Goal: Check status: Check status

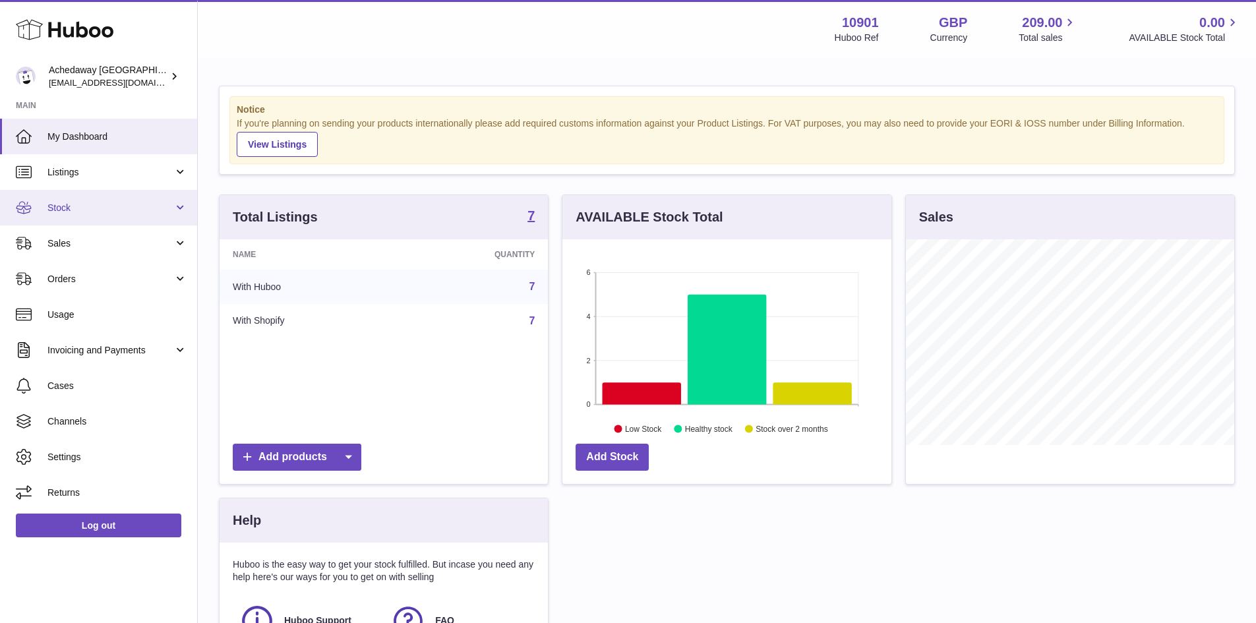
scroll to position [206, 329]
click at [161, 214] on span "Stock" at bounding box center [110, 208] width 126 height 13
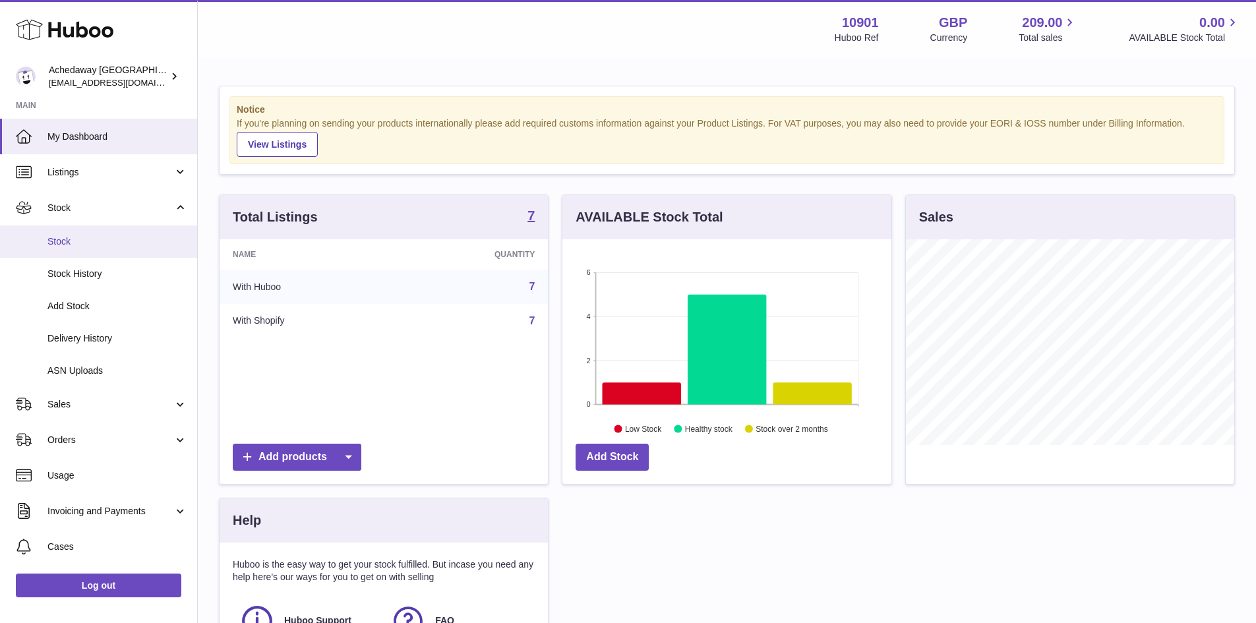
click at [163, 237] on span "Stock" at bounding box center [117, 241] width 140 height 13
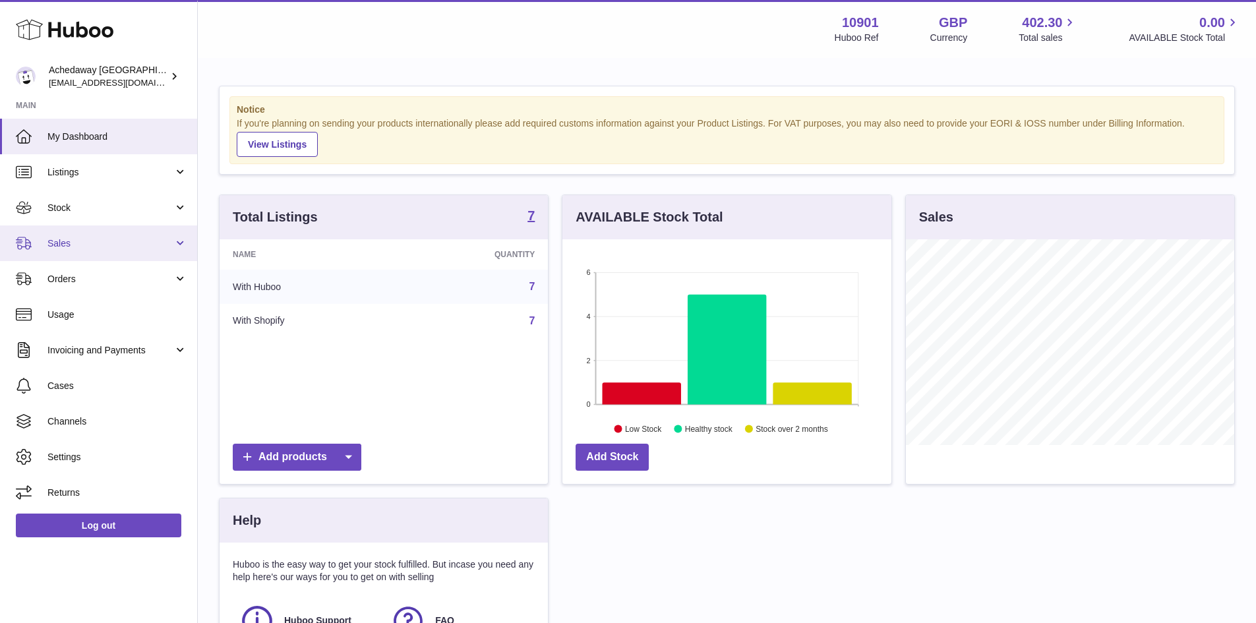
scroll to position [206, 329]
drag, startPoint x: 164, startPoint y: 237, endPoint x: 165, endPoint y: 251, distance: 14.5
click at [164, 237] on span "Sales" at bounding box center [110, 243] width 126 height 13
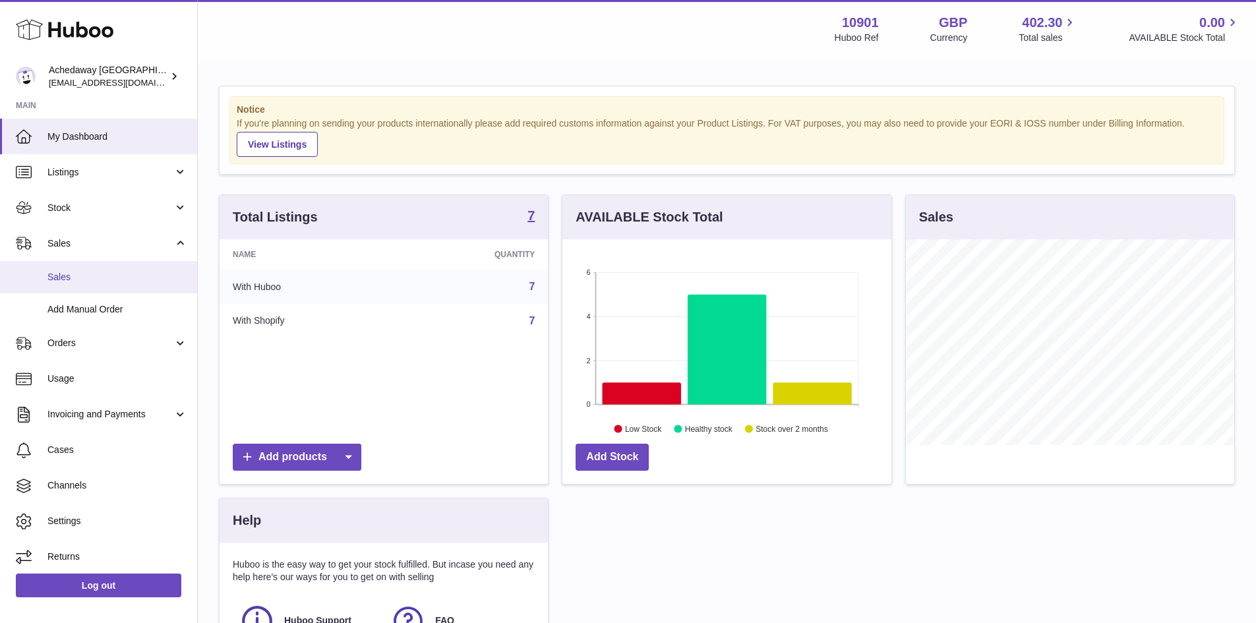
click at [165, 280] on span "Sales" at bounding box center [117, 277] width 140 height 13
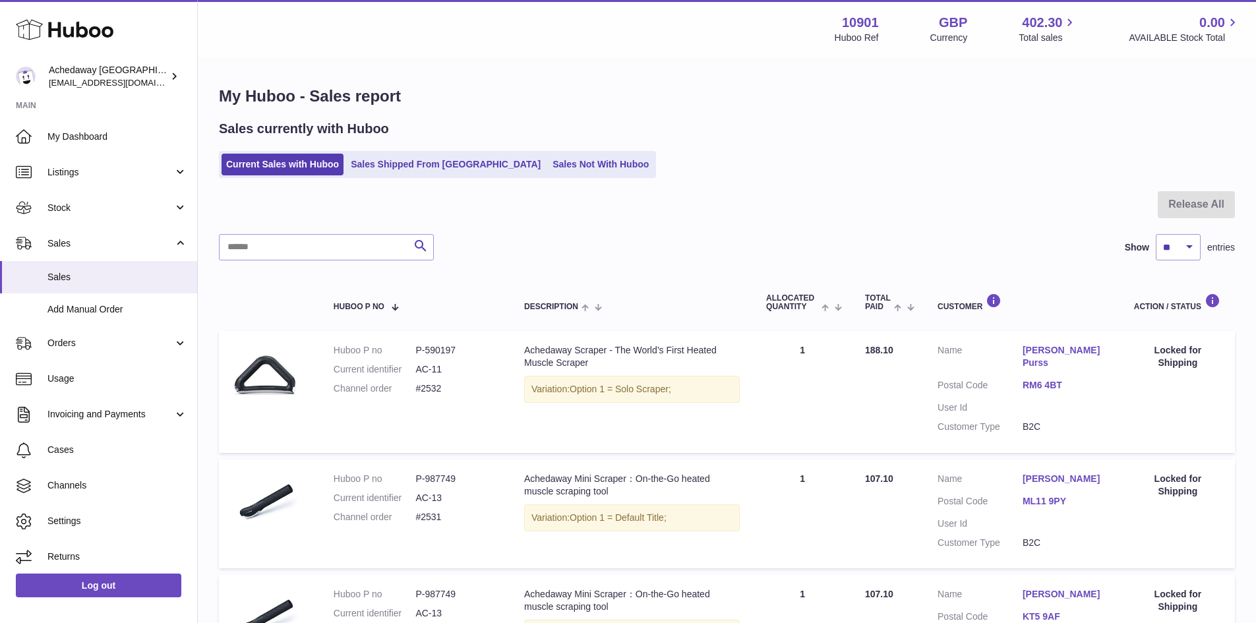
click at [154, 204] on span "Stock" at bounding box center [110, 208] width 126 height 13
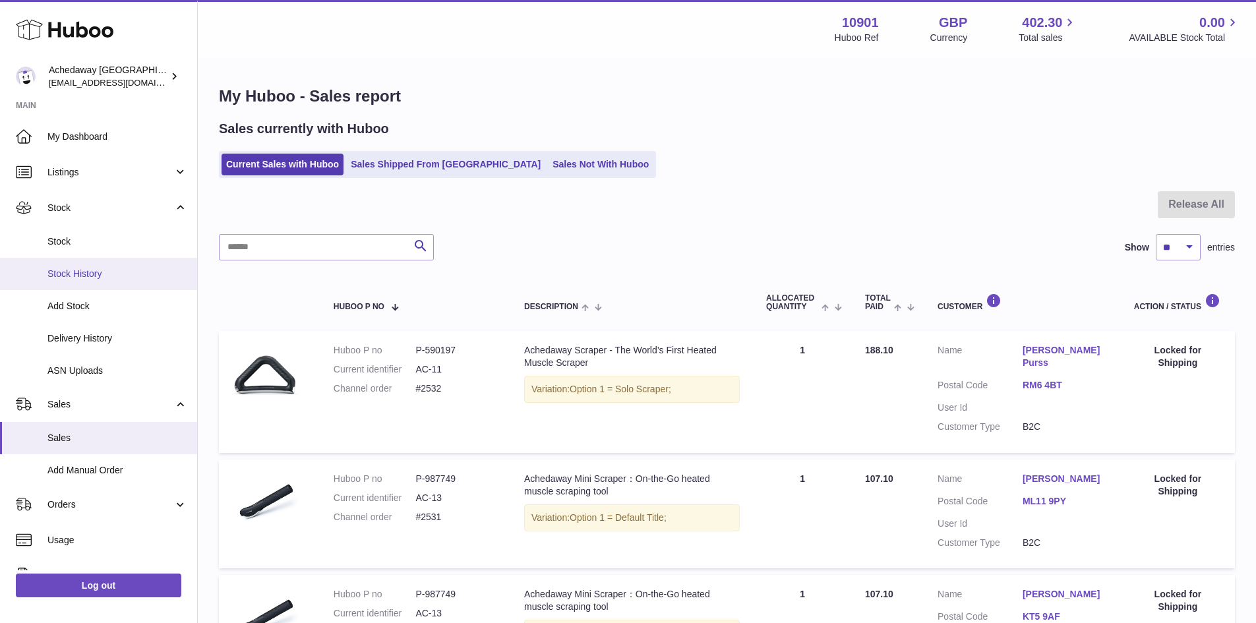
click at [161, 274] on span "Stock History" at bounding box center [117, 274] width 140 height 13
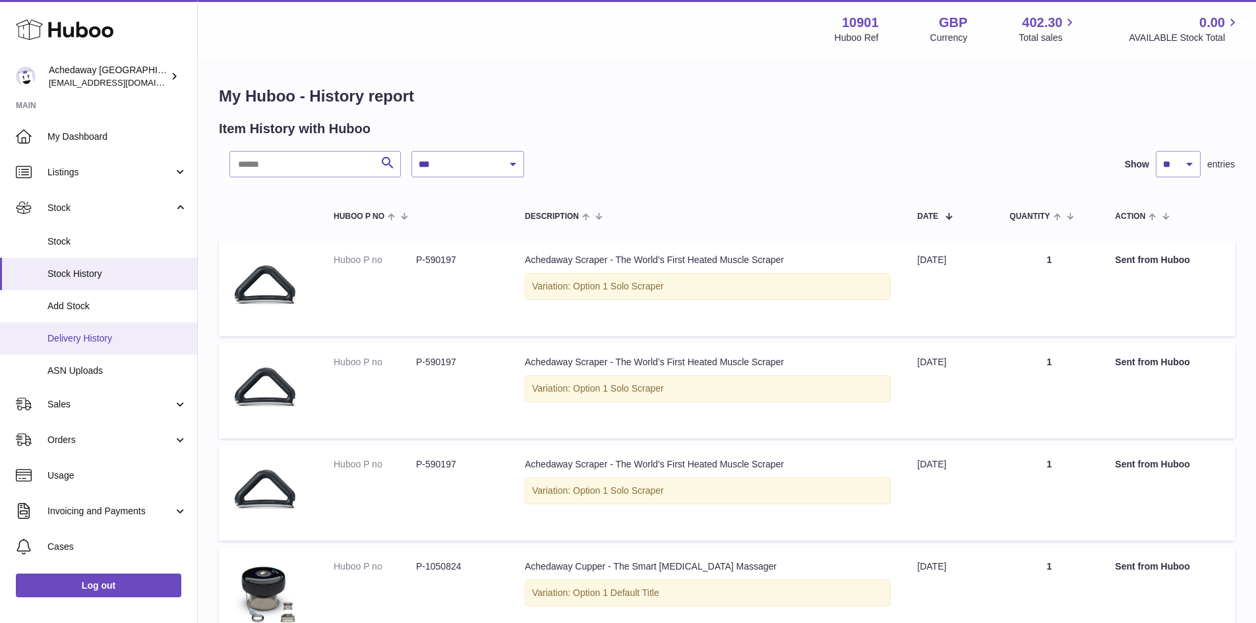
click at [127, 334] on span "Delivery History" at bounding box center [117, 338] width 140 height 13
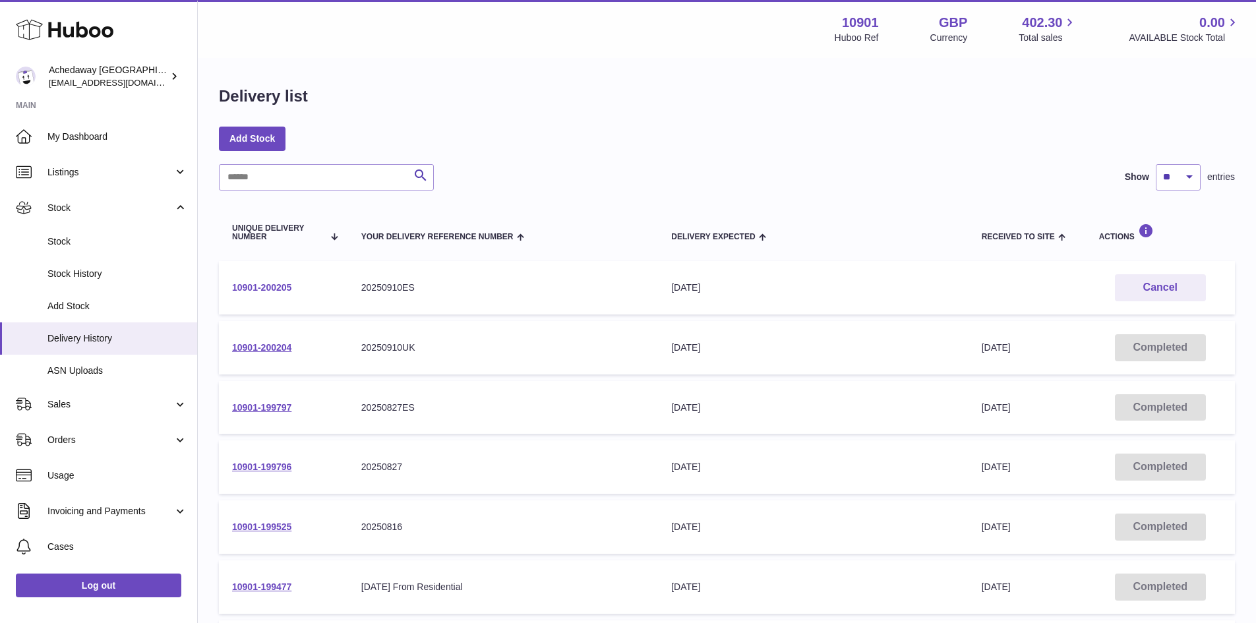
click at [278, 286] on link "10901-200205" at bounding box center [261, 287] width 59 height 11
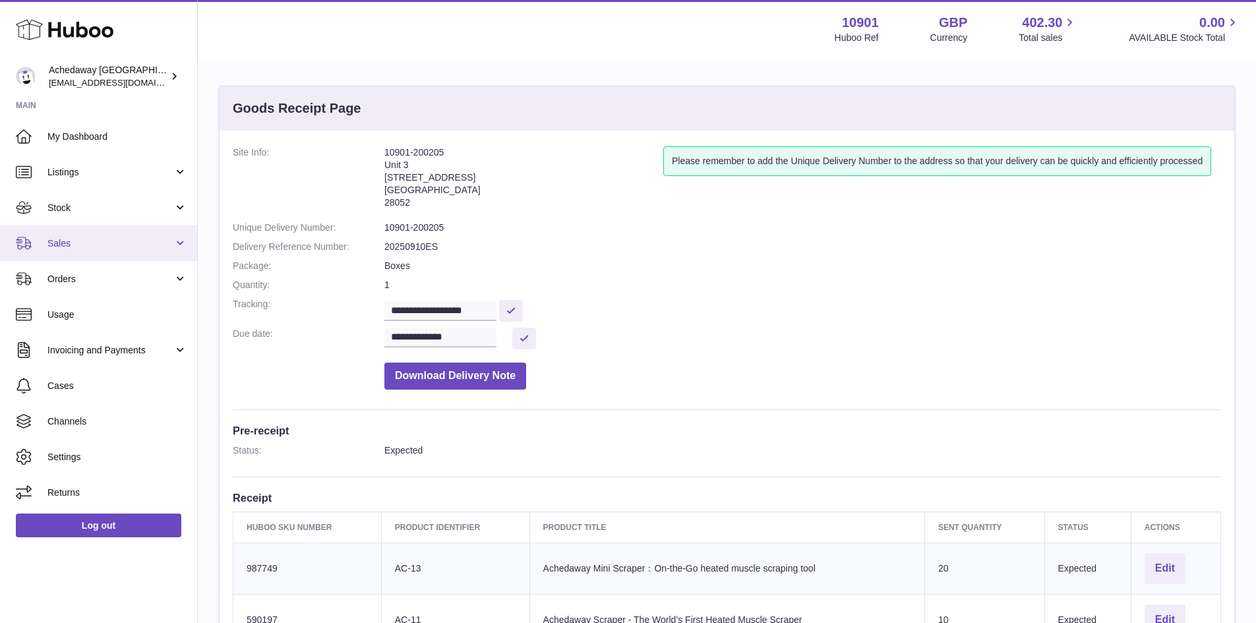
click at [102, 240] on span "Sales" at bounding box center [110, 243] width 126 height 13
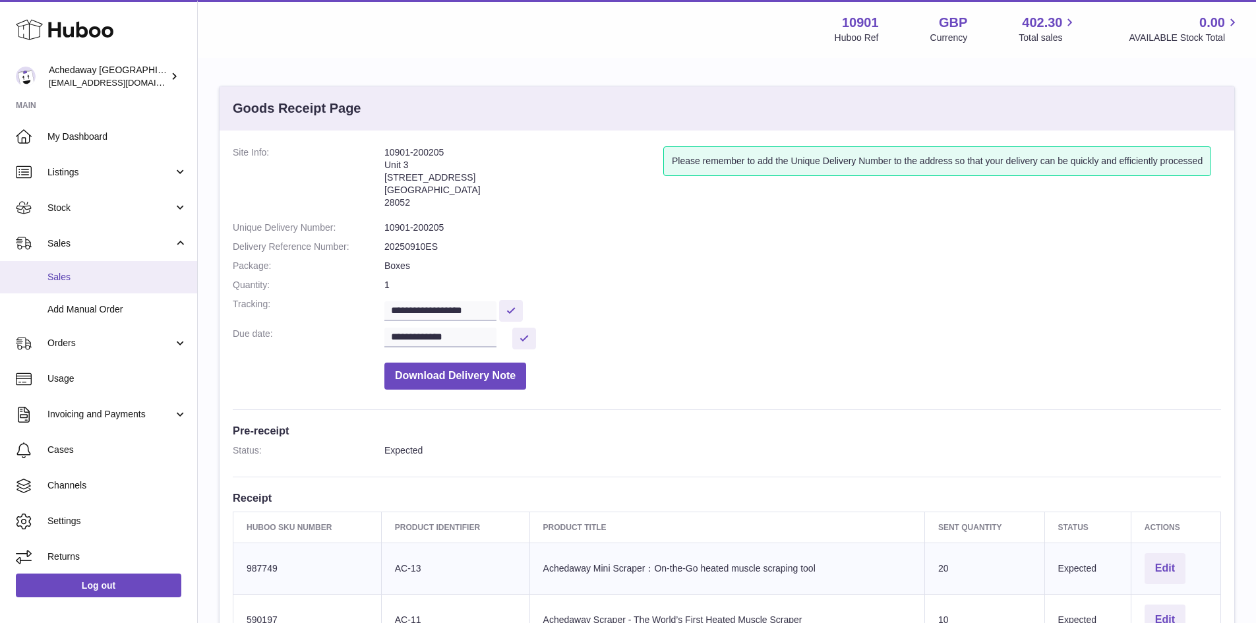
click at [115, 276] on span "Sales" at bounding box center [117, 277] width 140 height 13
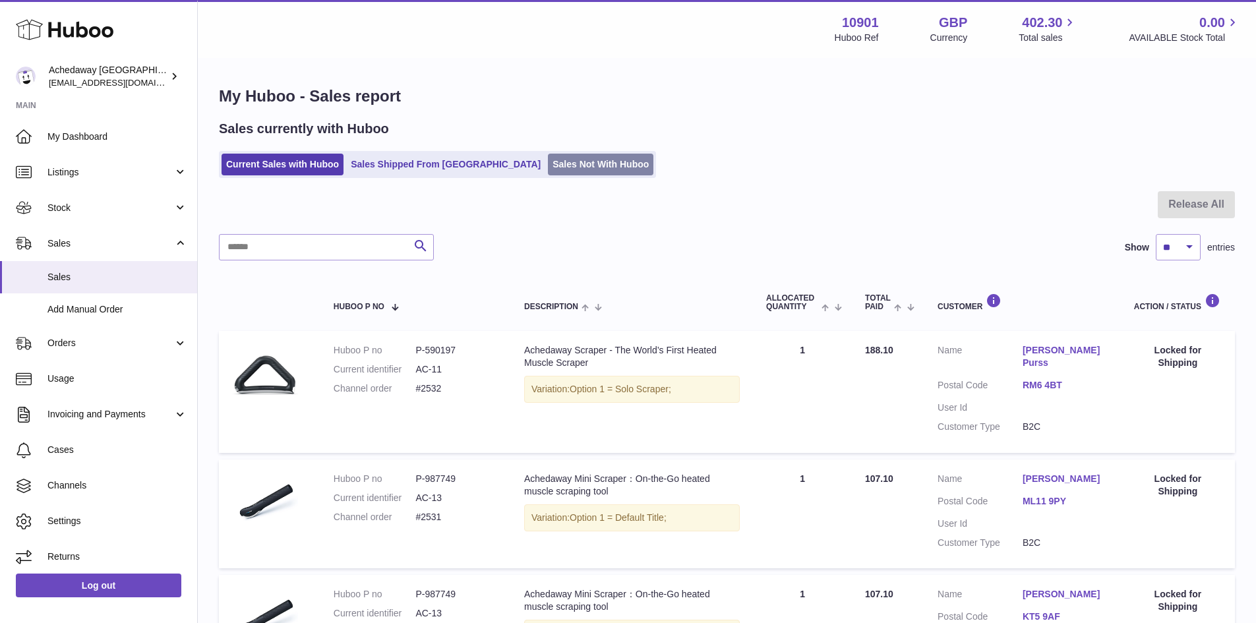
click at [571, 167] on link "Sales Not With Huboo" at bounding box center [600, 165] width 105 height 22
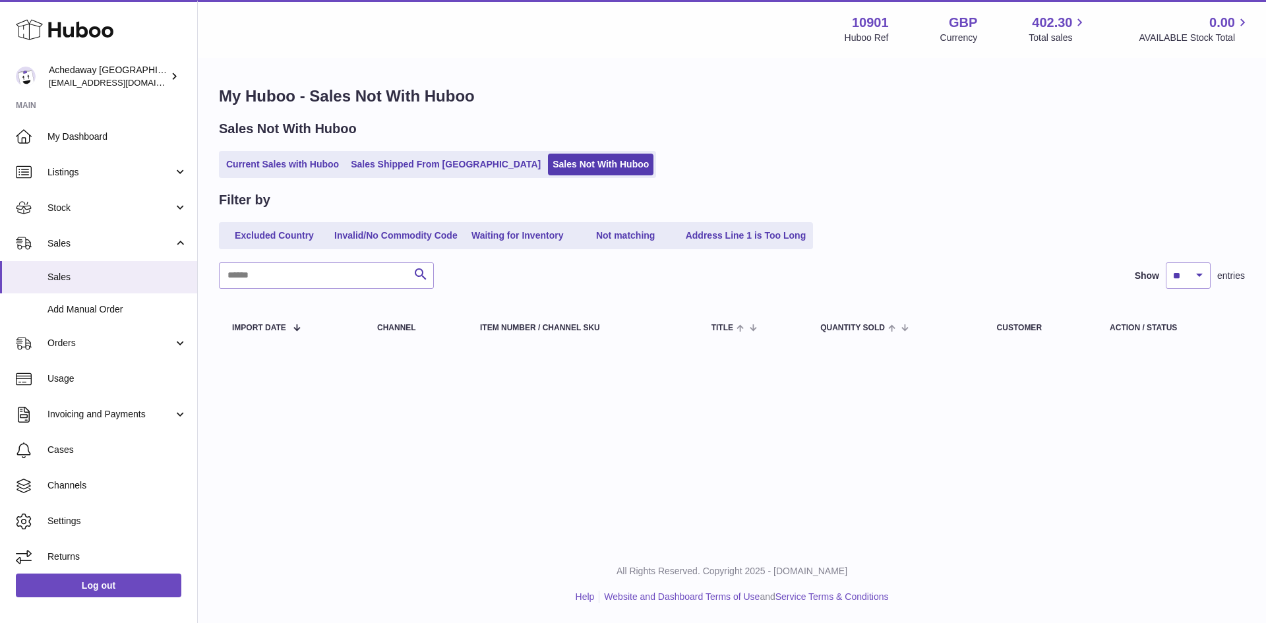
click at [270, 165] on link "Current Sales with Huboo" at bounding box center [282, 165] width 122 height 22
